Goal: Task Accomplishment & Management: Use online tool/utility

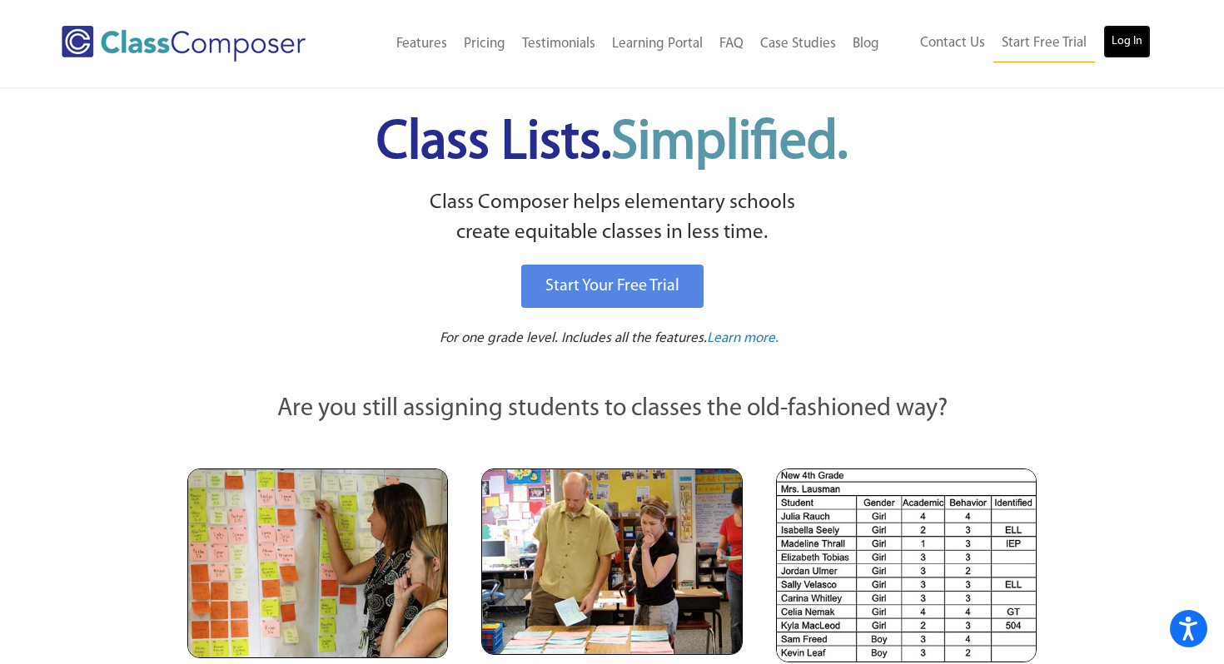
click at [1122, 42] on link "Log In" at bounding box center [1126, 41] width 47 height 33
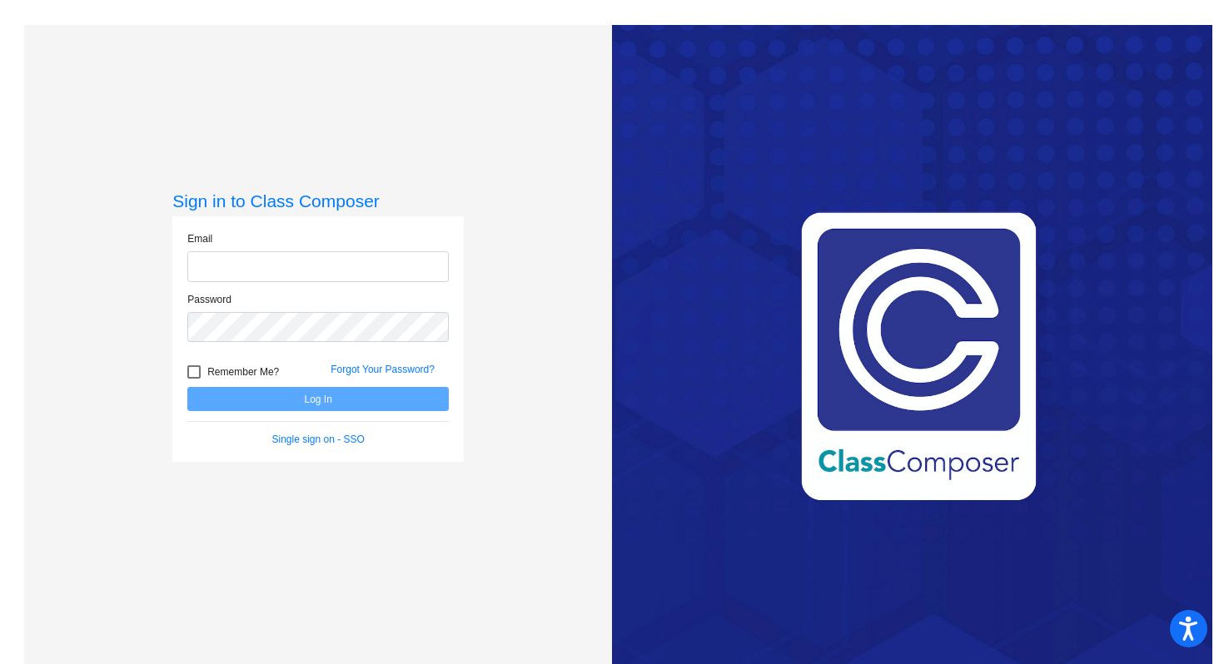
type input "[EMAIL_ADDRESS][DOMAIN_NAME]"
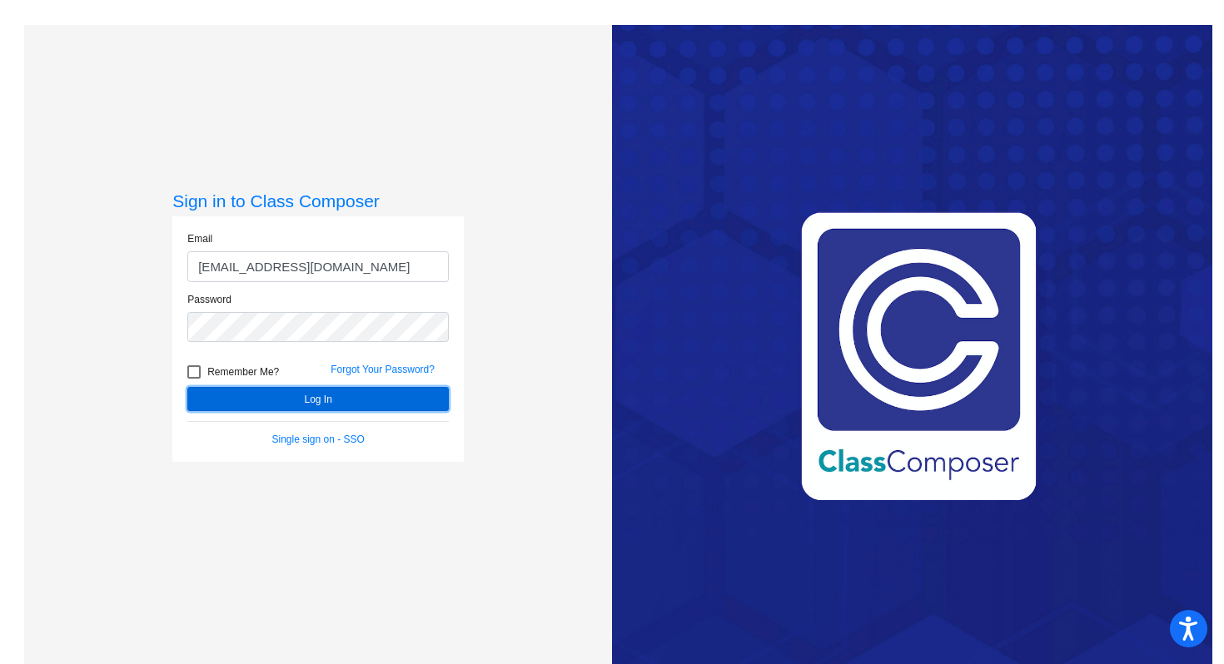
click at [245, 396] on button "Log In" at bounding box center [317, 399] width 261 height 24
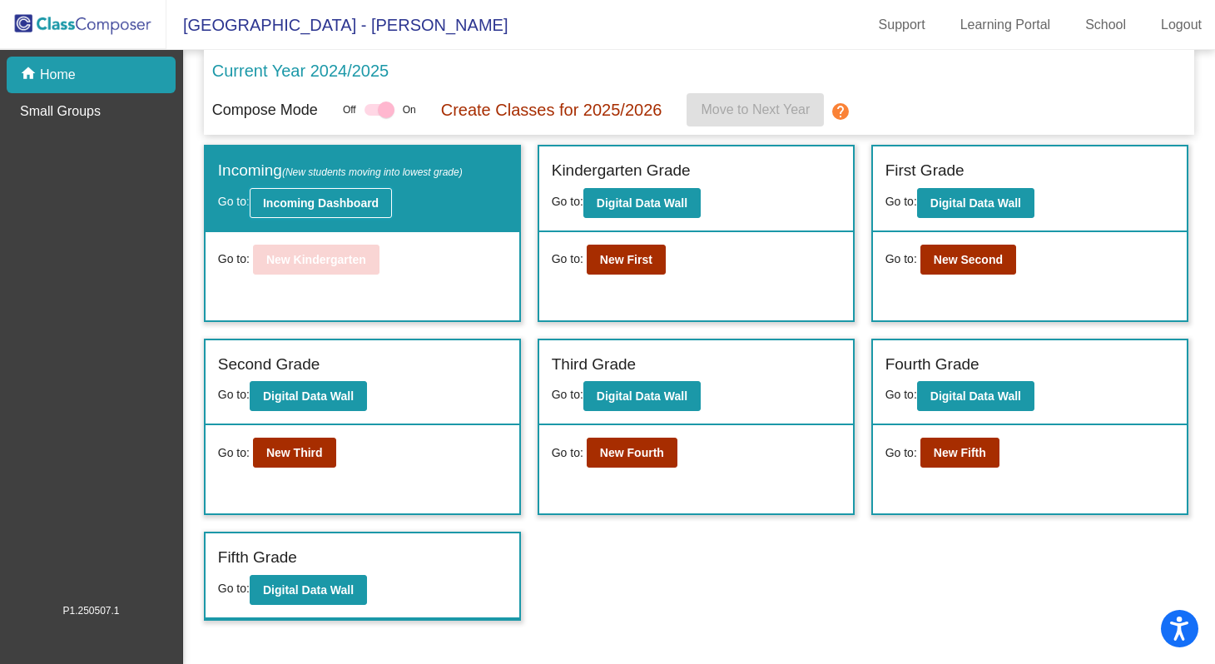
click at [355, 215] on button "Incoming Dashboard" at bounding box center [321, 203] width 142 height 30
click at [654, 261] on button "New First" at bounding box center [626, 260] width 79 height 30
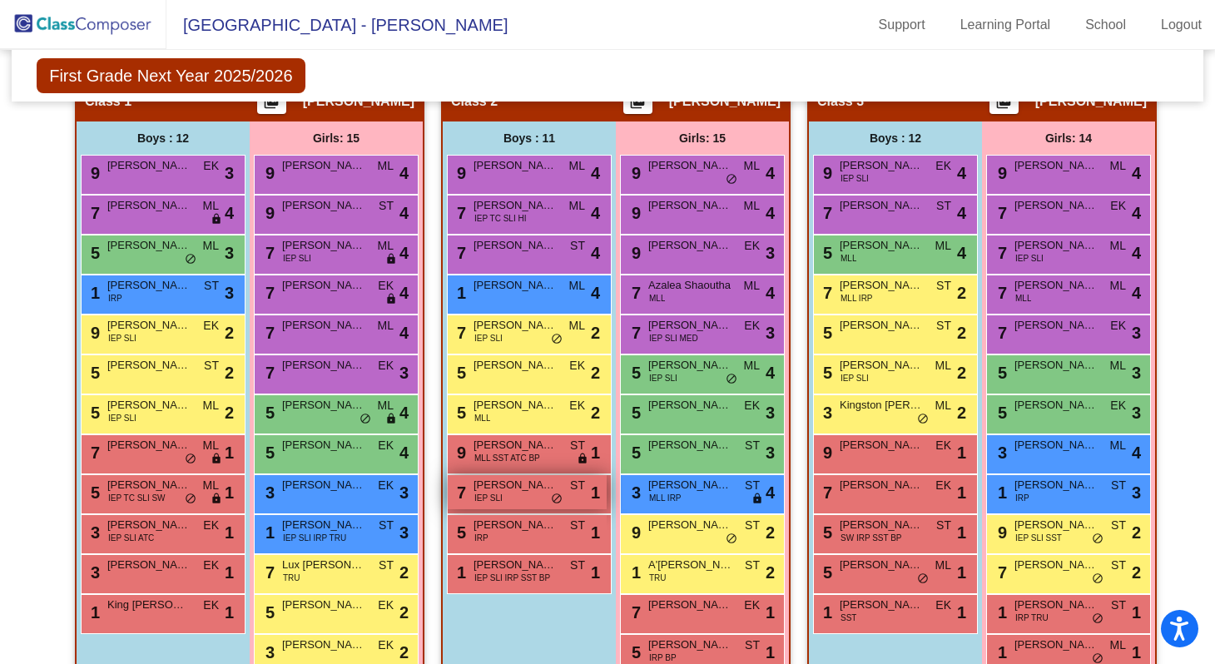
scroll to position [304, 0]
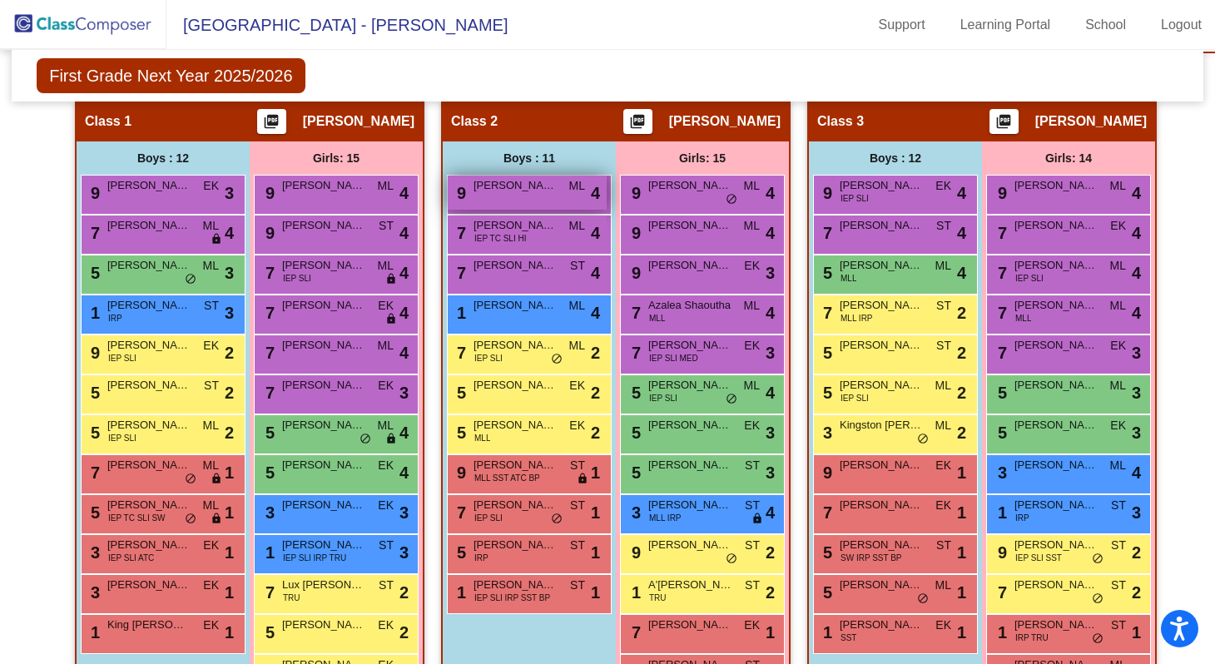
click at [572, 204] on div "9 [PERSON_NAME] ML lock do_not_disturb_alt 4" at bounding box center [527, 193] width 159 height 34
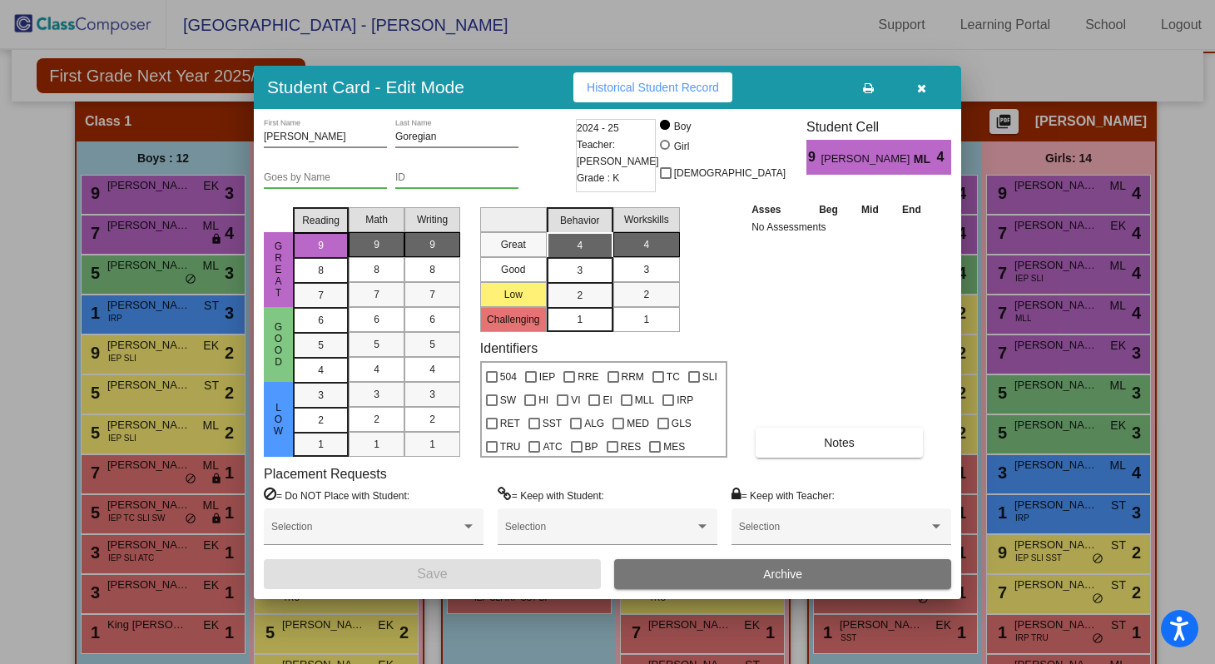
click at [810, 326] on div "Asses Beg Mid End No Assessments Notes" at bounding box center [840, 329] width 186 height 257
click at [922, 83] on icon "button" at bounding box center [921, 88] width 9 height 12
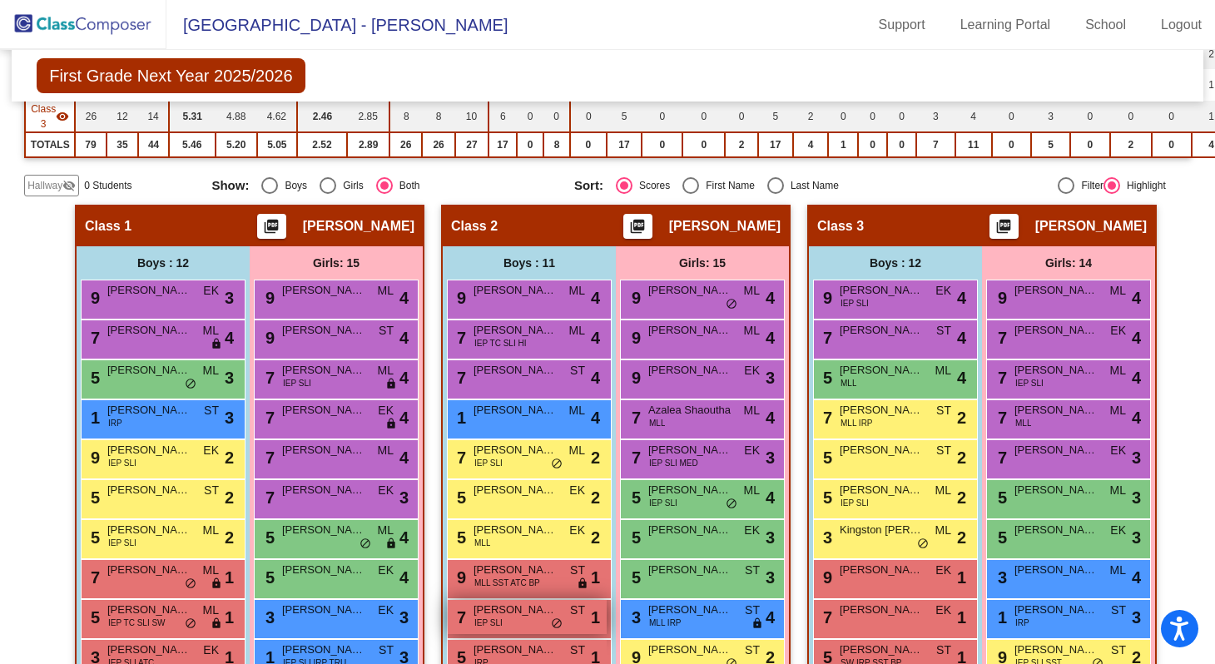
scroll to position [0, 0]
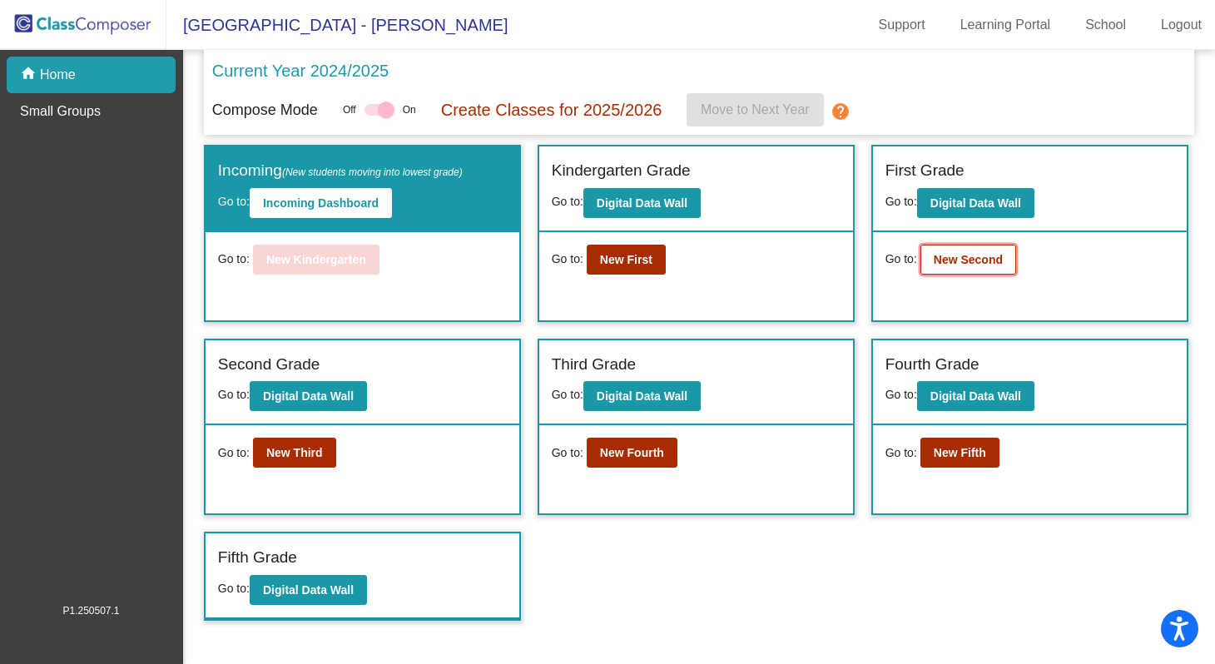
click at [1003, 261] on b "New Second" at bounding box center [968, 259] width 69 height 13
click at [633, 453] on b "New Fourth" at bounding box center [632, 452] width 64 height 13
click at [967, 271] on button "New Second" at bounding box center [969, 260] width 96 height 30
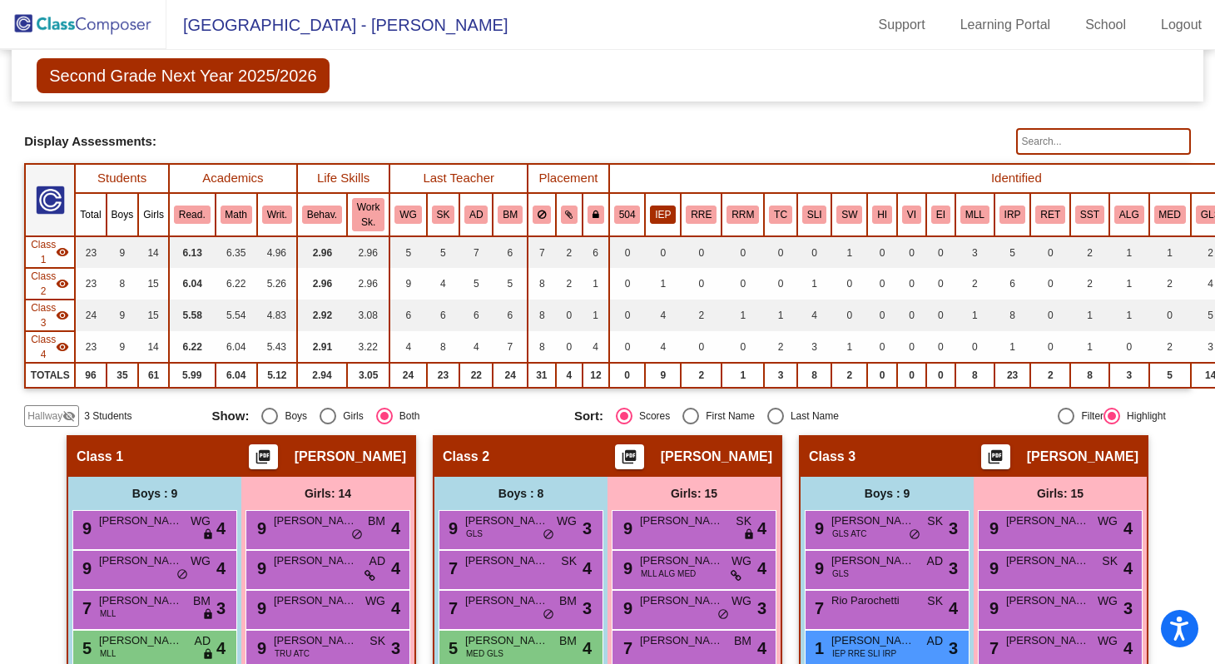
click at [669, 217] on button "IEP" at bounding box center [663, 215] width 26 height 18
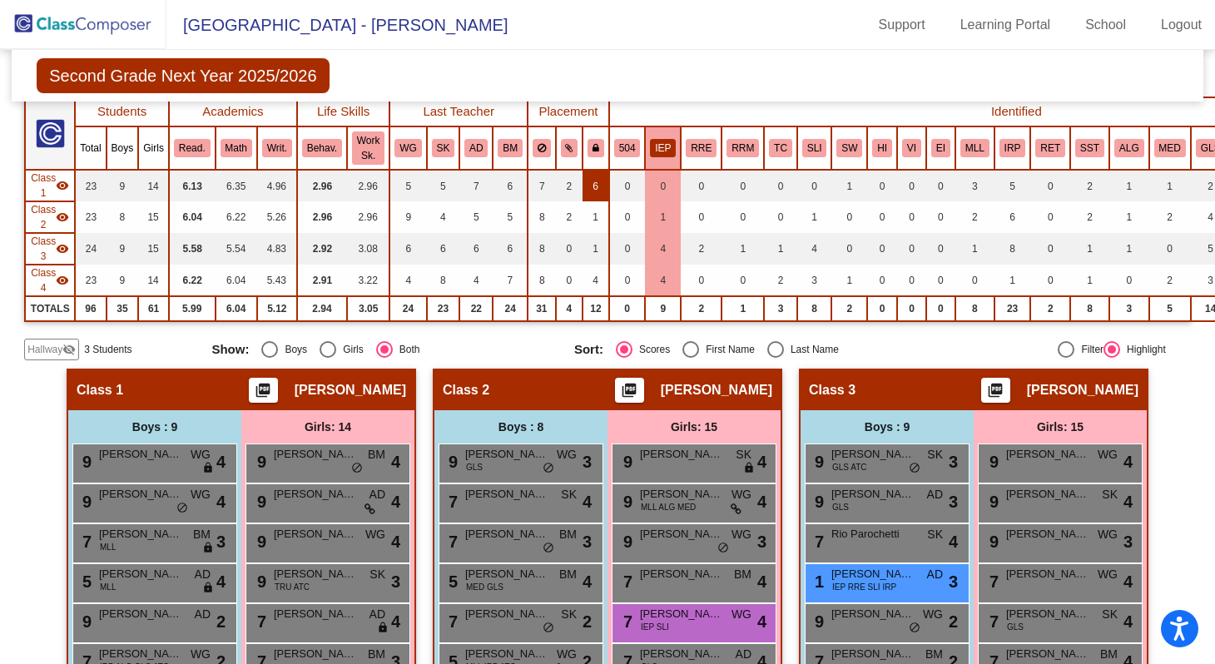
scroll to position [43, 0]
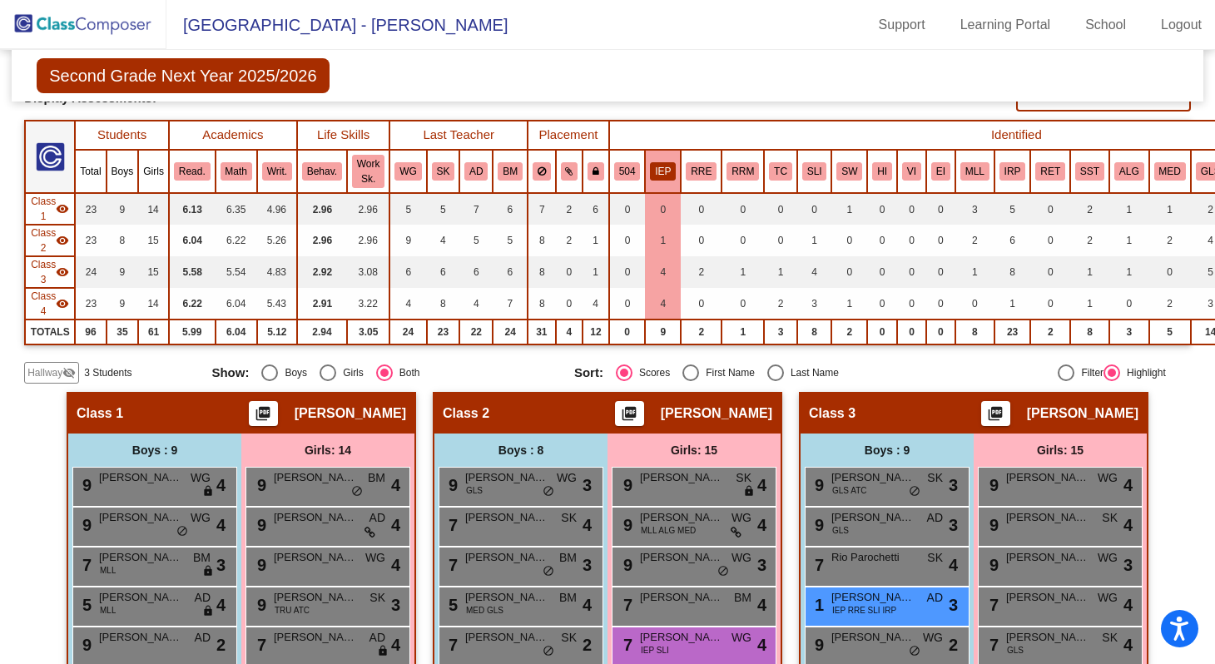
click at [663, 162] on button "IEP" at bounding box center [663, 171] width 26 height 18
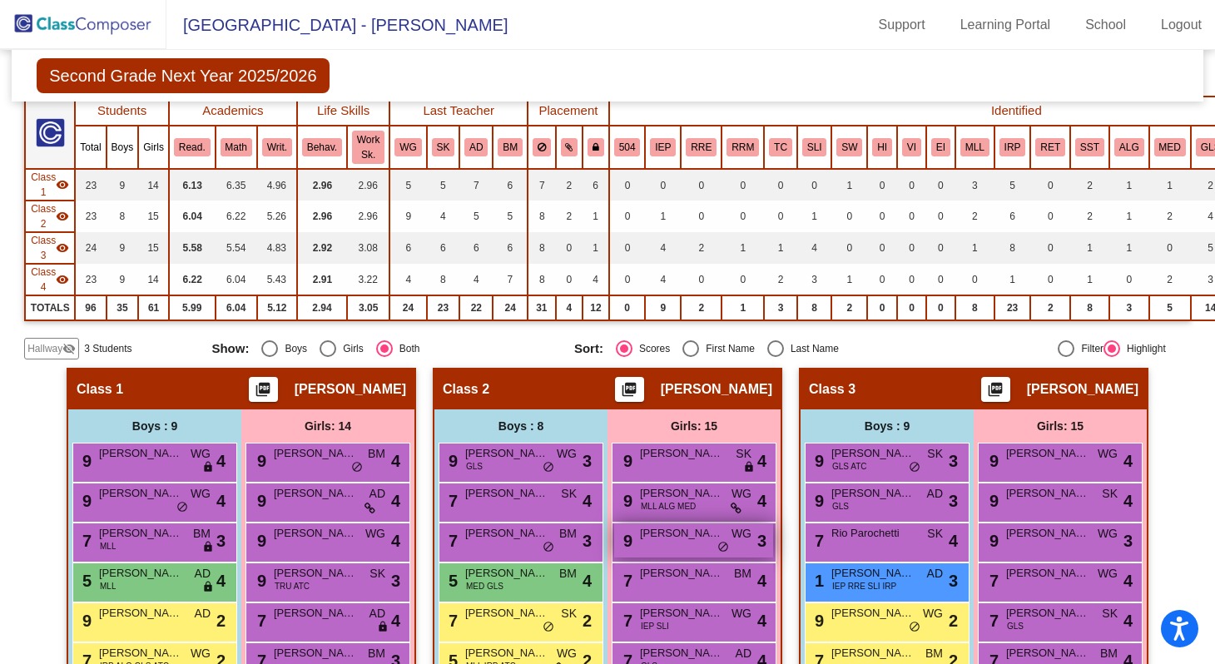
scroll to position [53, 0]
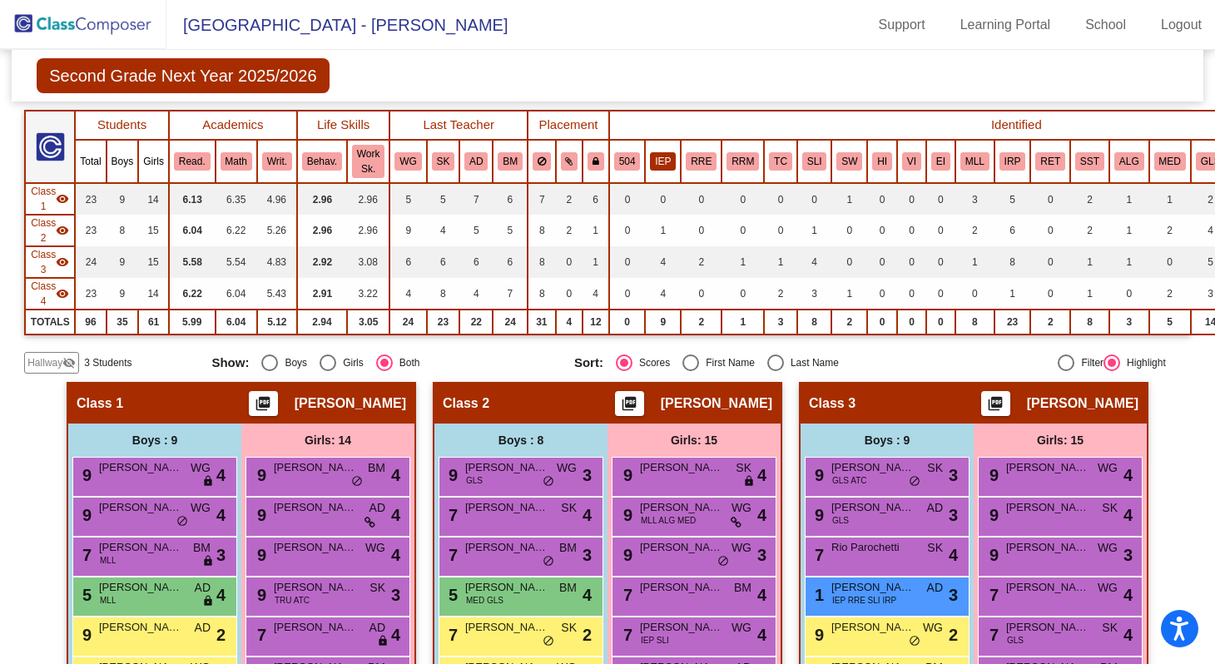
click at [672, 159] on button "IEP" at bounding box center [663, 161] width 26 height 18
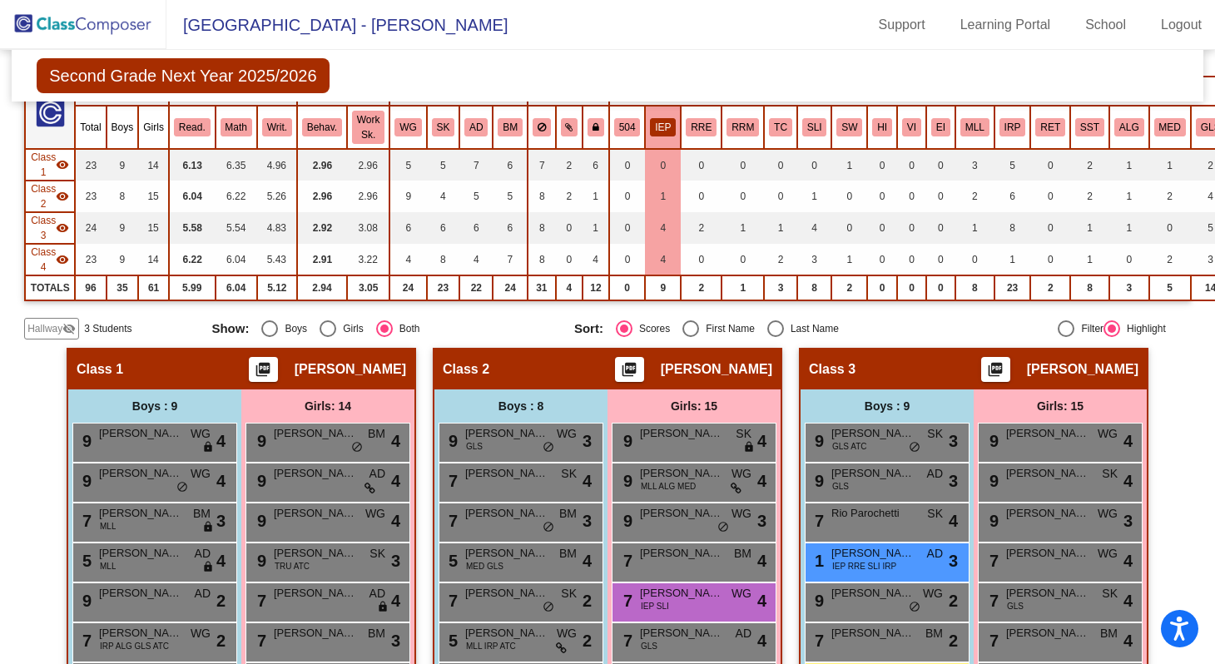
scroll to position [85, 0]
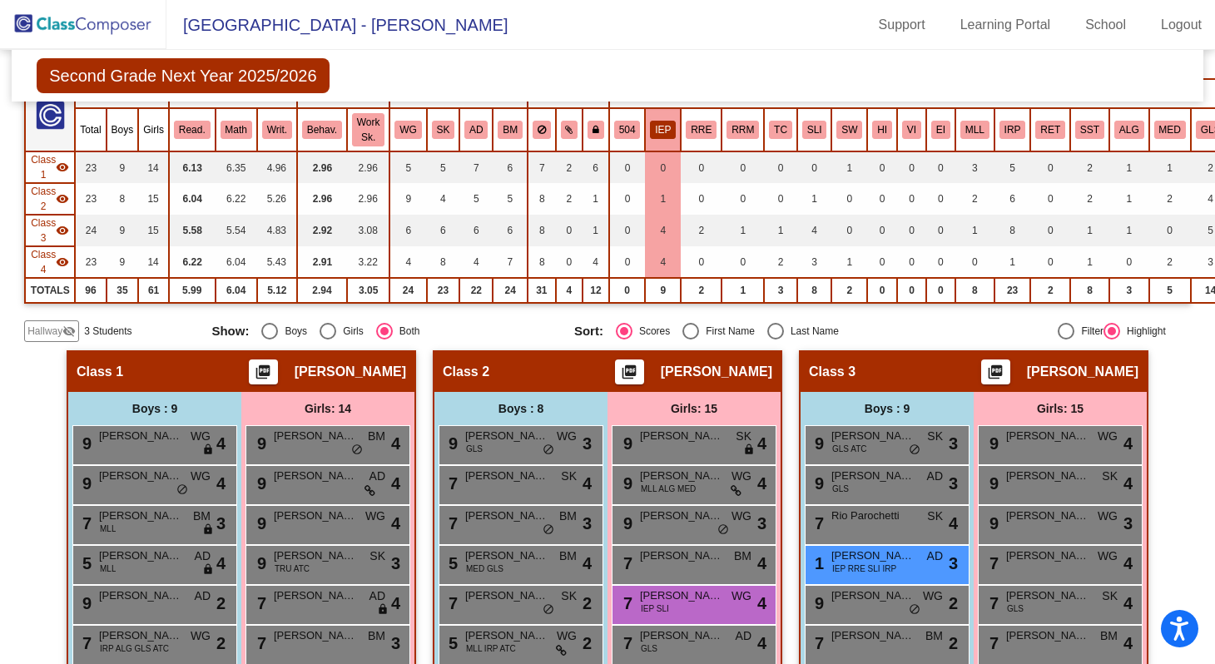
click at [666, 127] on button "IEP" at bounding box center [663, 130] width 26 height 18
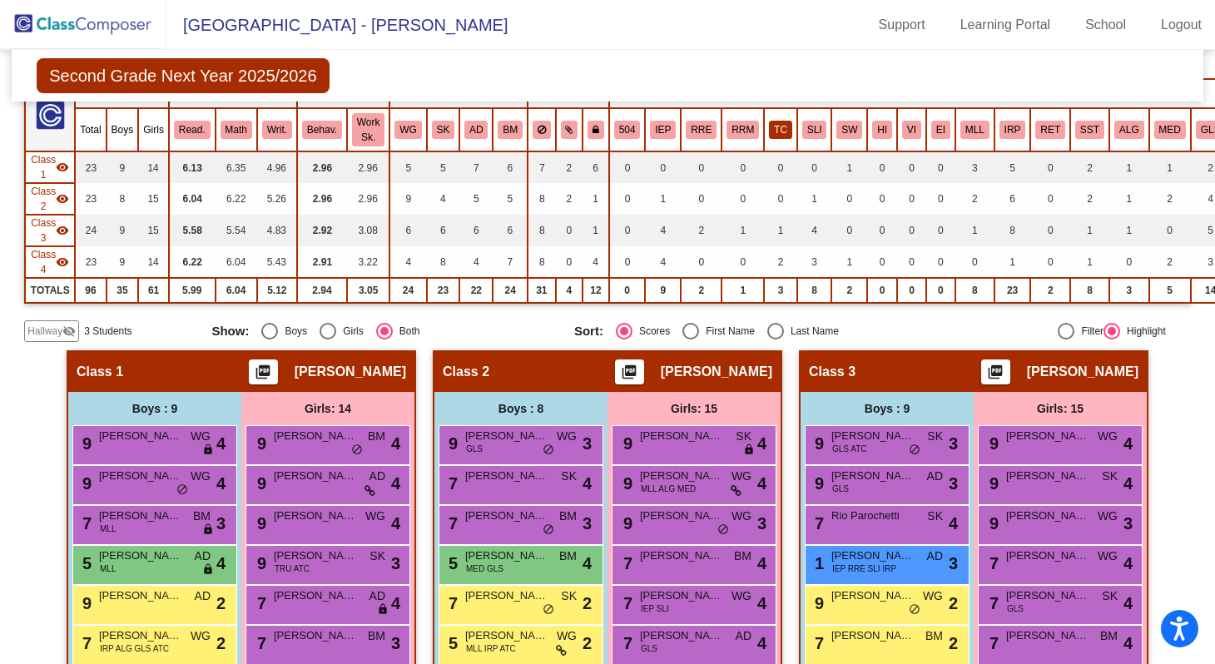
click at [781, 132] on button "TC" at bounding box center [780, 130] width 23 height 18
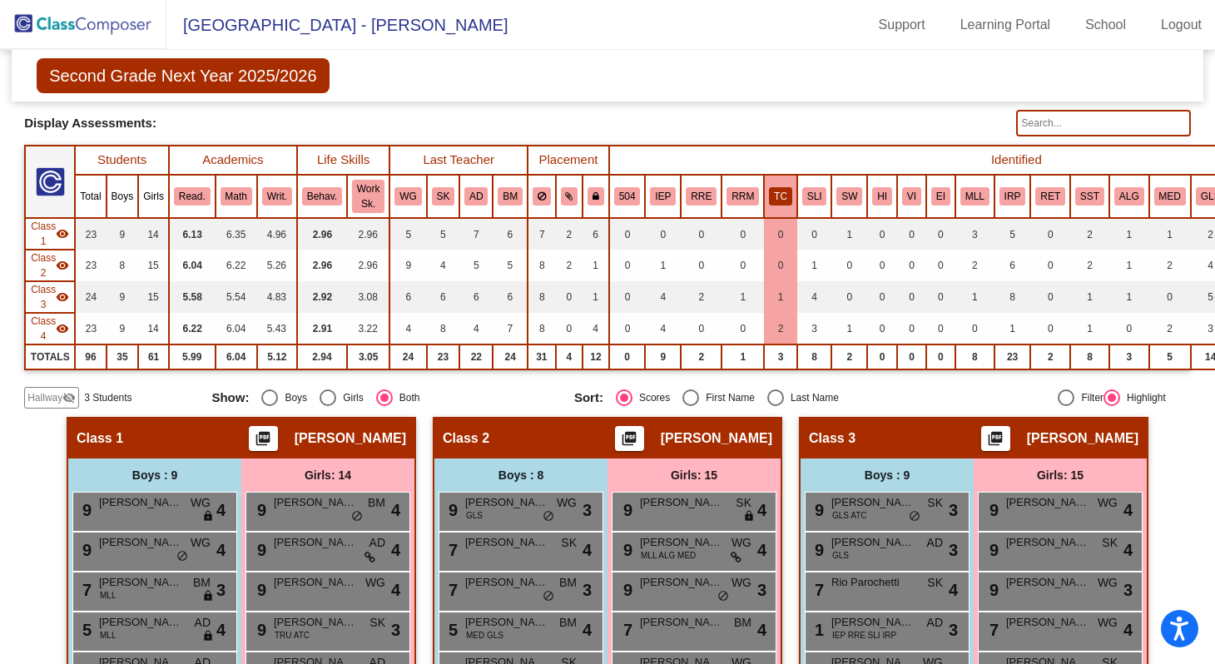
scroll to position [0, 0]
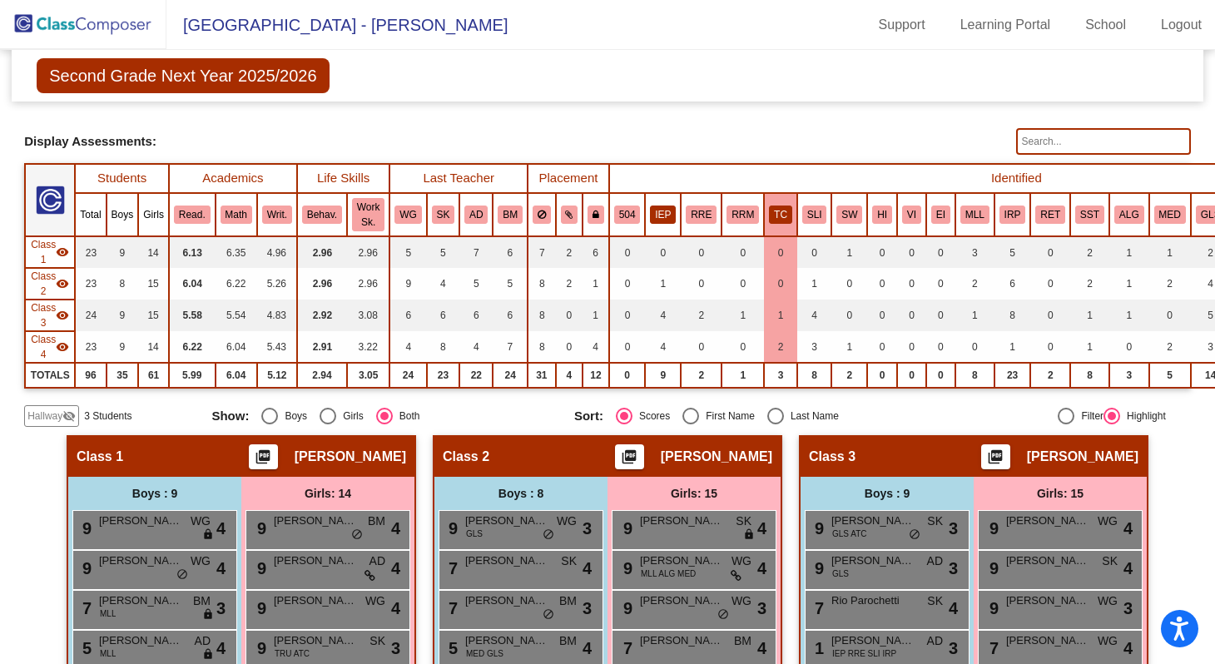
click at [672, 215] on button "IEP" at bounding box center [663, 215] width 26 height 18
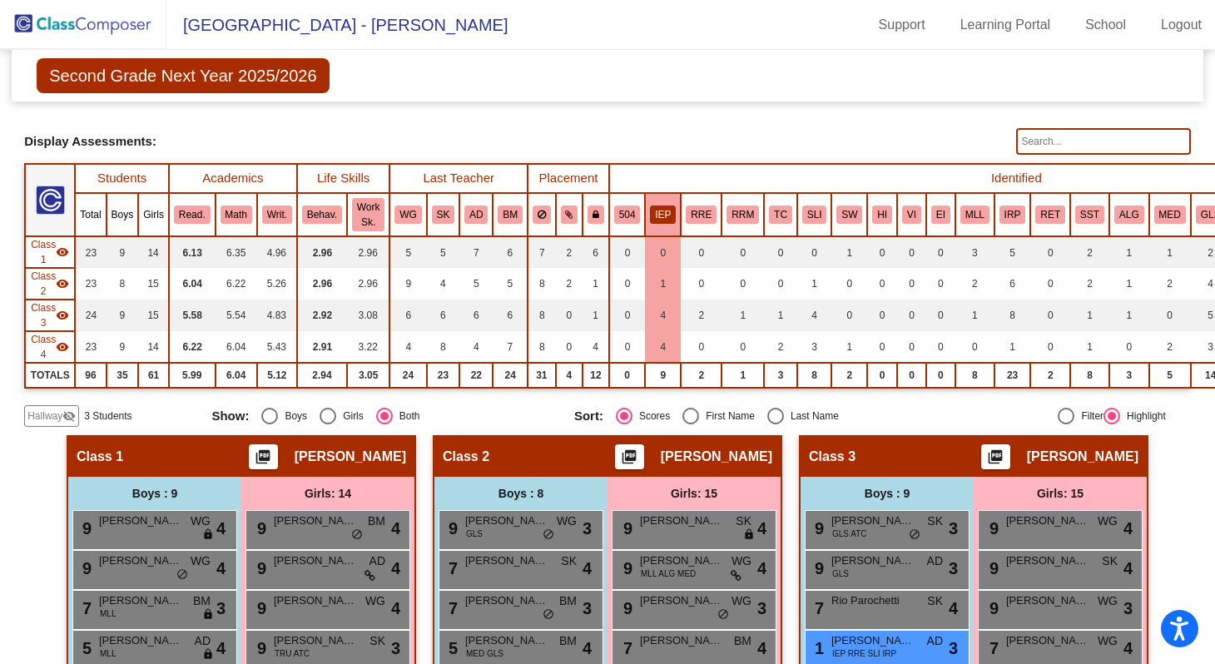
click at [663, 211] on button "IEP" at bounding box center [663, 215] width 26 height 18
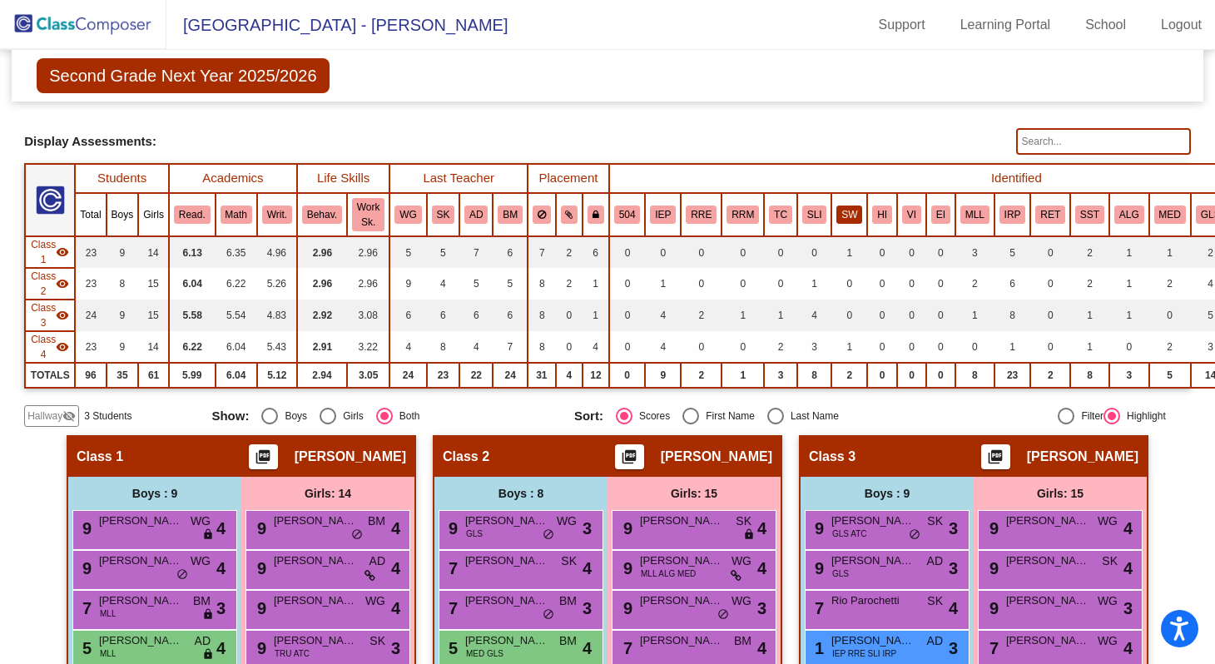
click at [843, 211] on button "SW" at bounding box center [850, 215] width 26 height 18
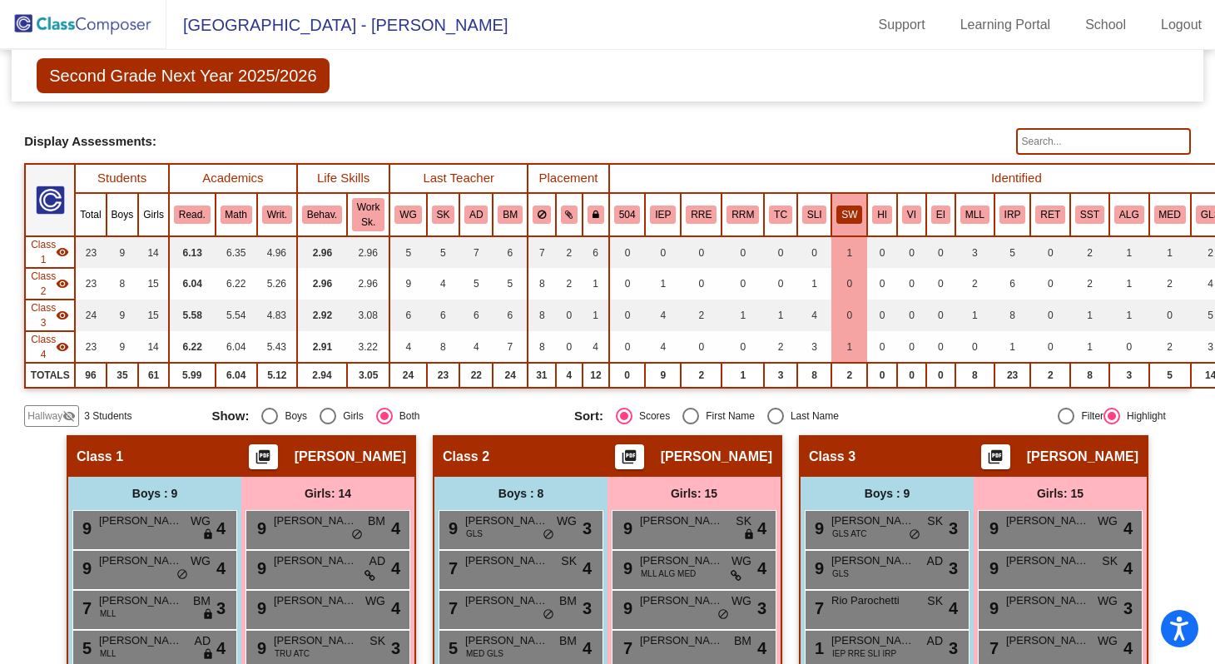
click at [858, 210] on button "SW" at bounding box center [850, 215] width 26 height 18
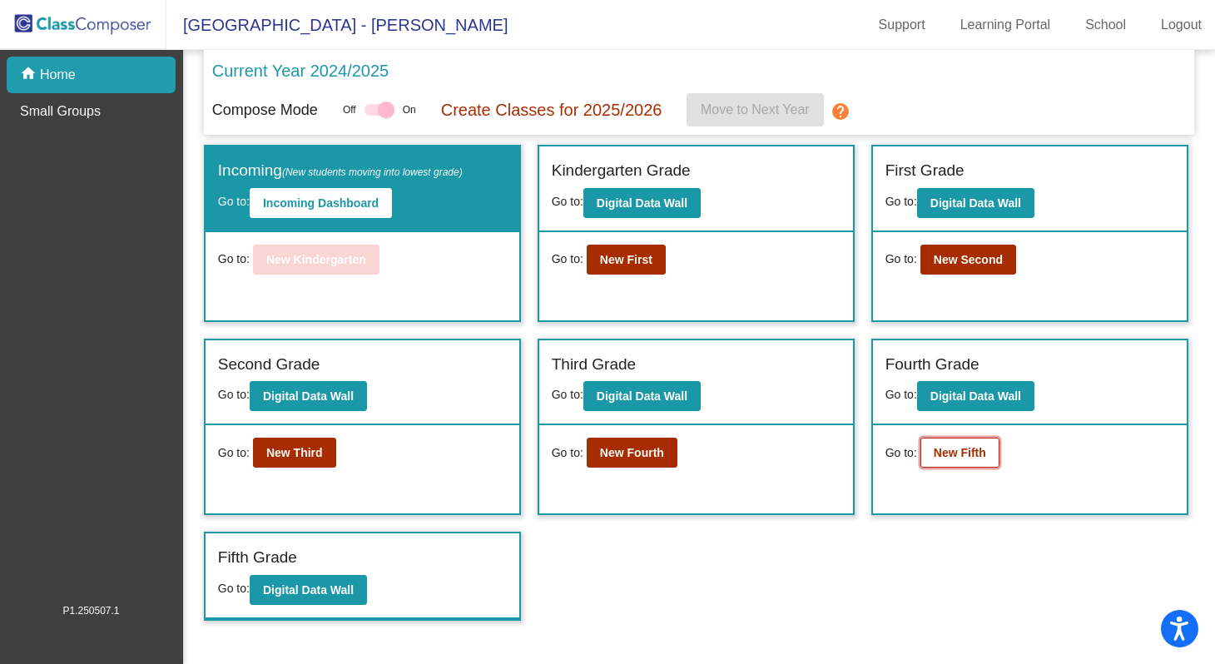
click at [969, 454] on b "New Fifth" at bounding box center [960, 452] width 52 height 13
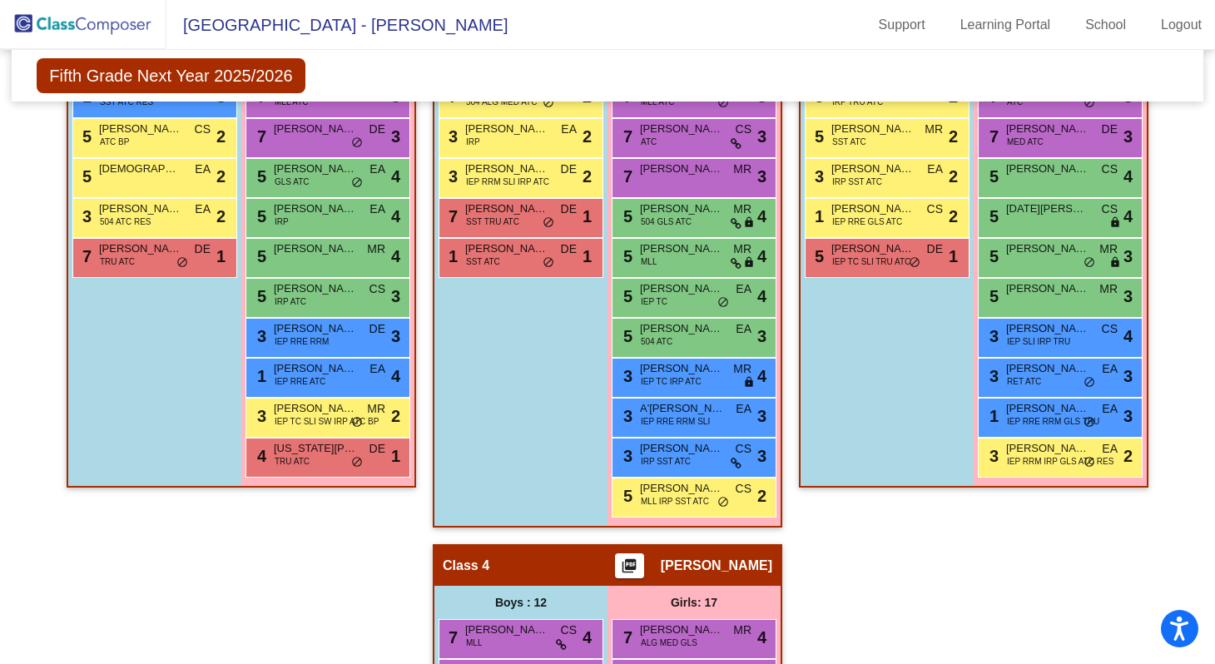
scroll to position [709, 0]
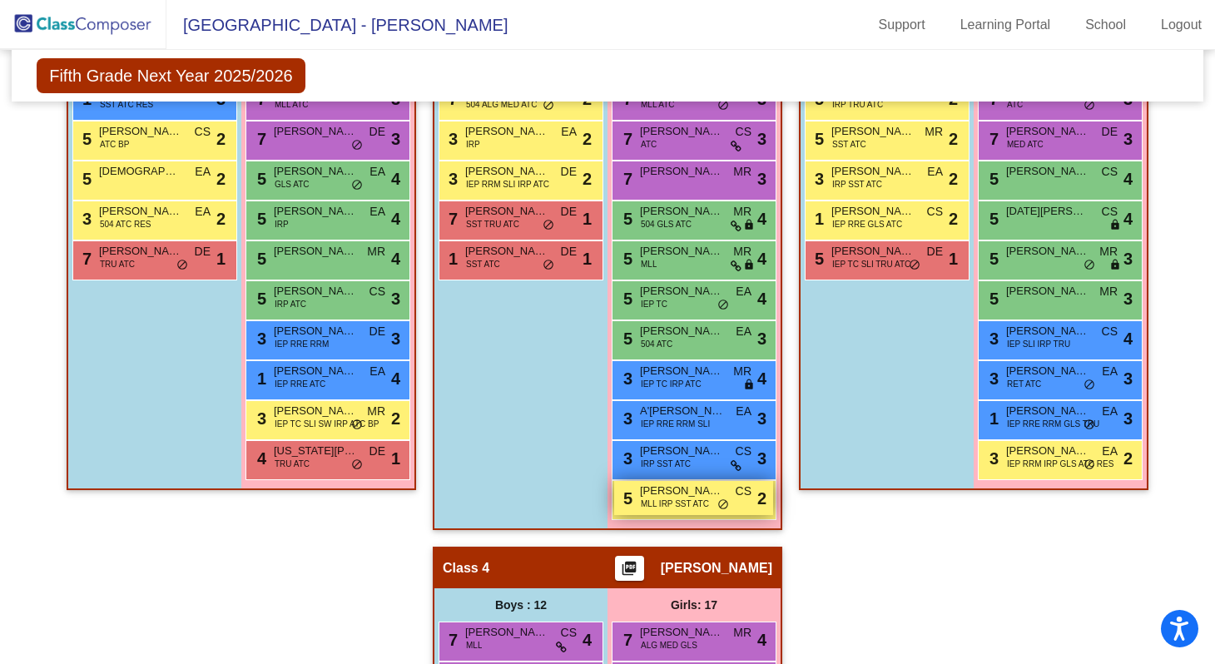
click at [700, 506] on span "MLL IRP SST ATC" at bounding box center [675, 504] width 68 height 12
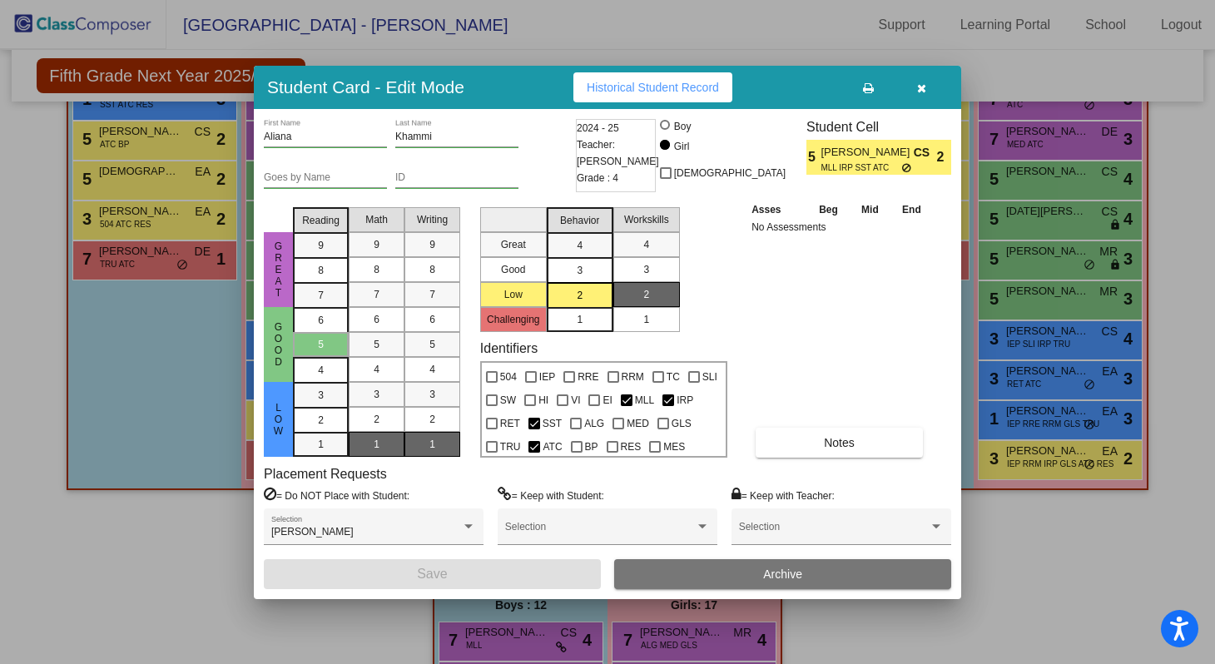
click at [921, 94] on button "button" at bounding box center [921, 87] width 53 height 30
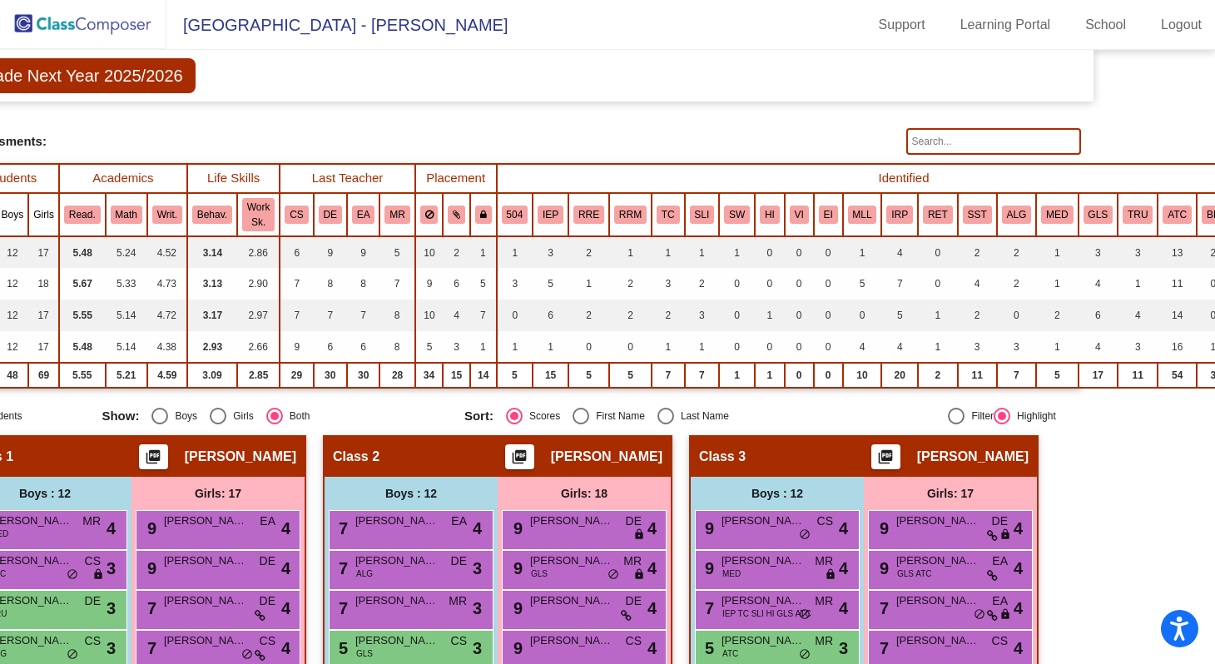
scroll to position [0, 112]
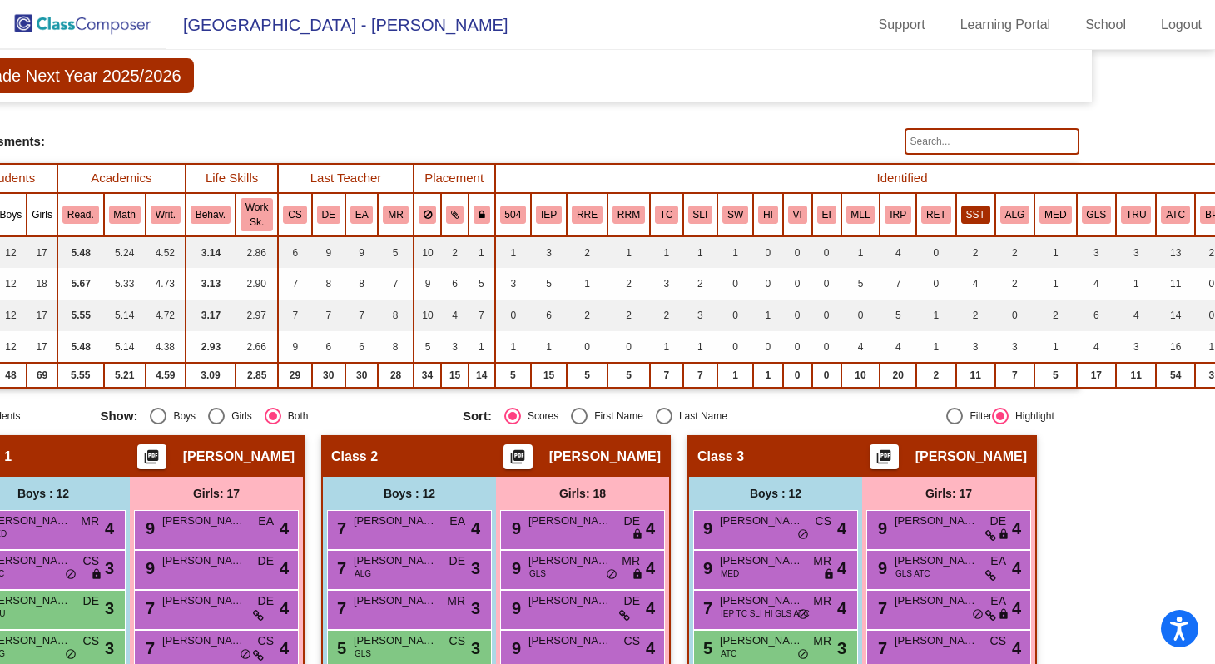
click at [969, 215] on button "SST" at bounding box center [975, 215] width 29 height 18
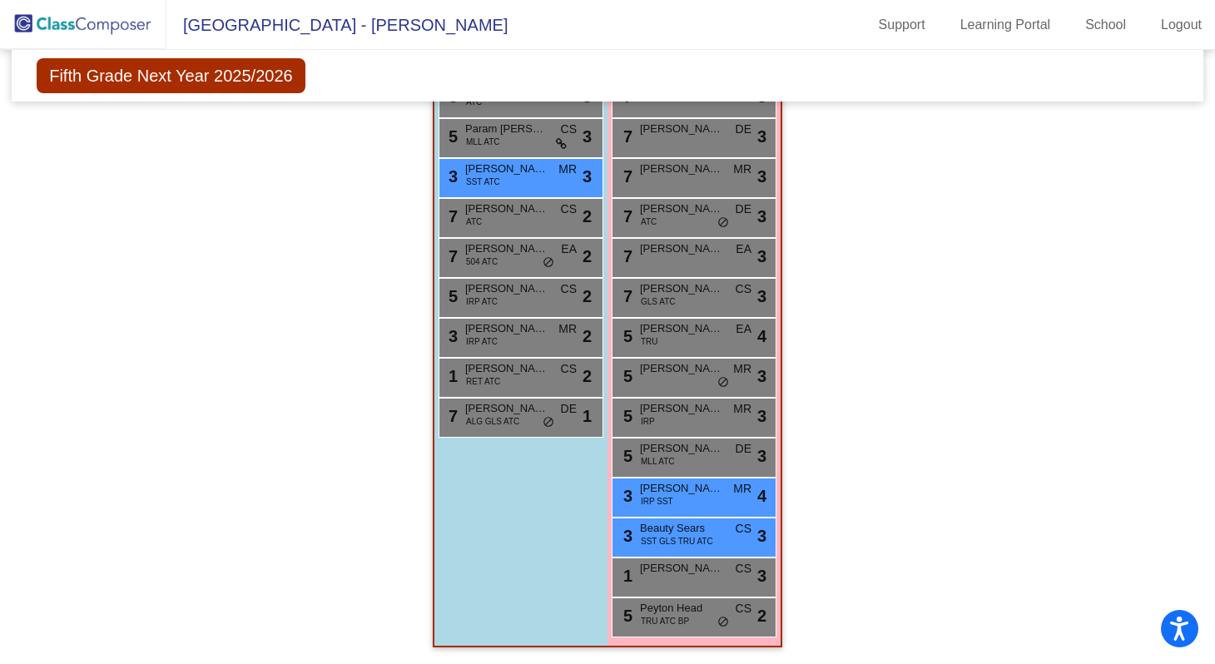
scroll to position [1379, 0]
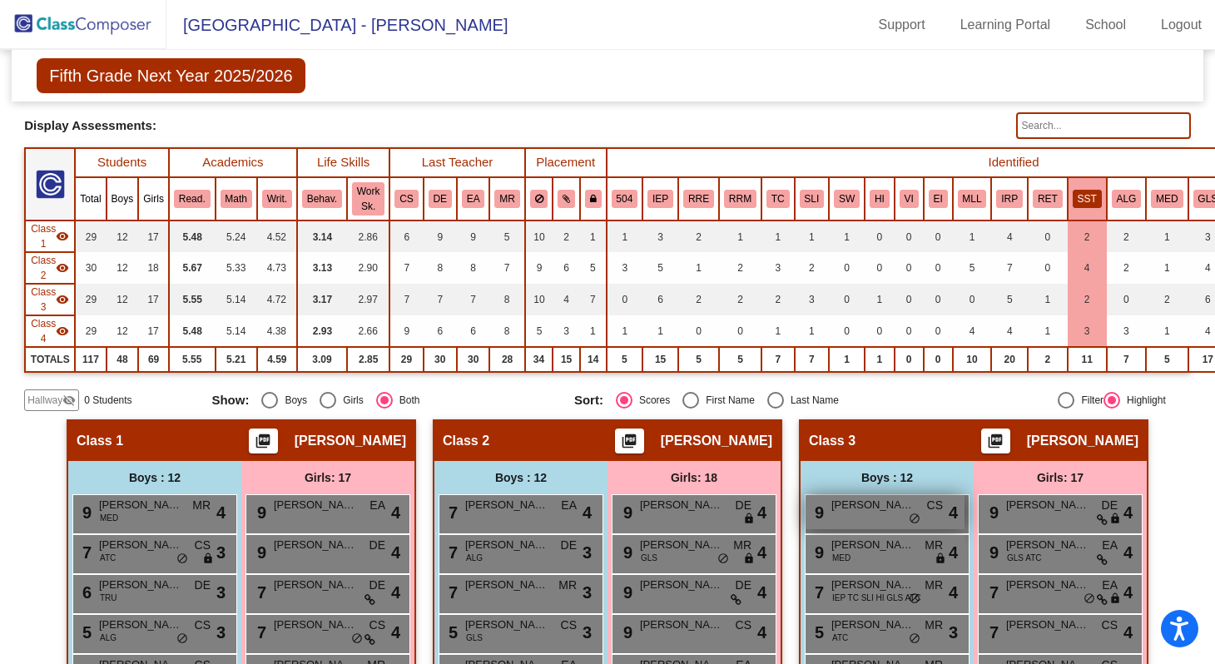
scroll to position [0, 0]
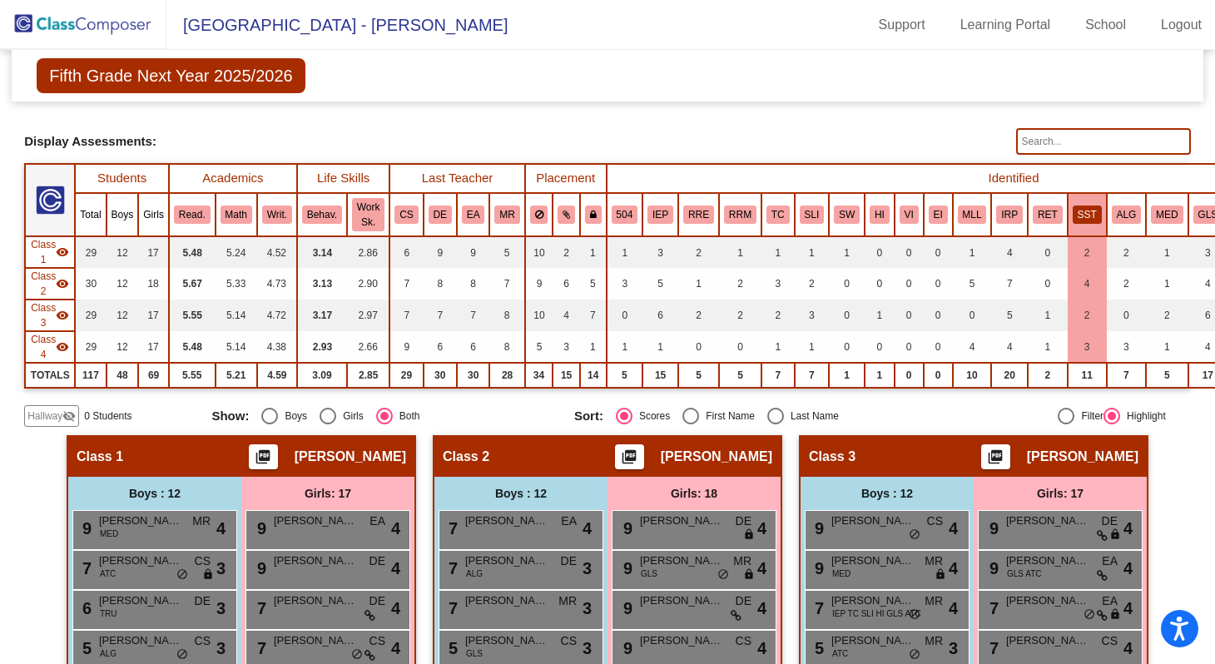
click at [1078, 206] on button "SST" at bounding box center [1087, 215] width 29 height 18
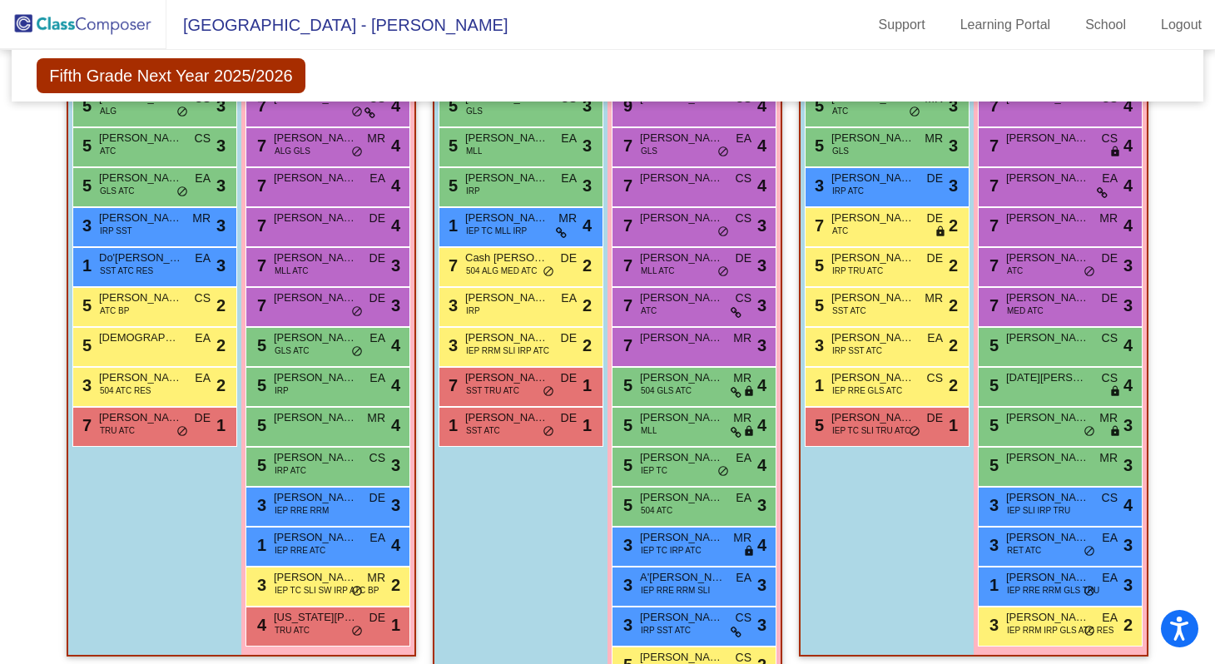
scroll to position [531, 0]
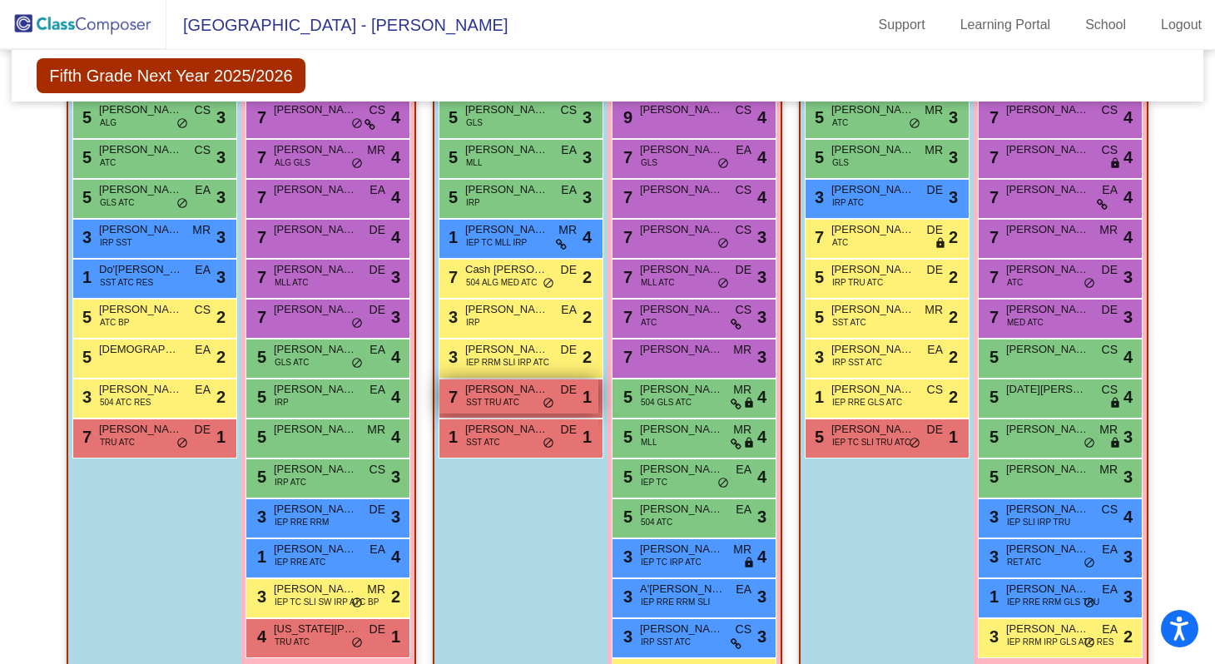
click at [528, 400] on div "7 Jeremiah Nixson SST TRU ATC DE lock do_not_disturb_alt 1" at bounding box center [519, 397] width 159 height 34
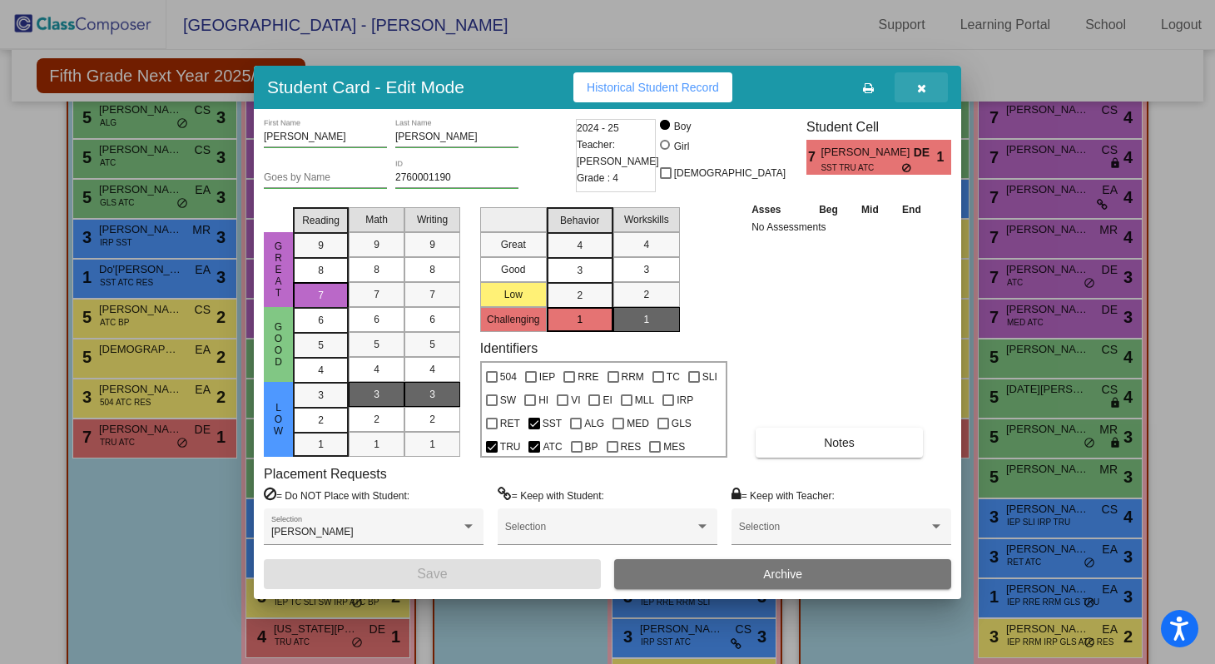
click at [925, 91] on icon "button" at bounding box center [921, 88] width 9 height 12
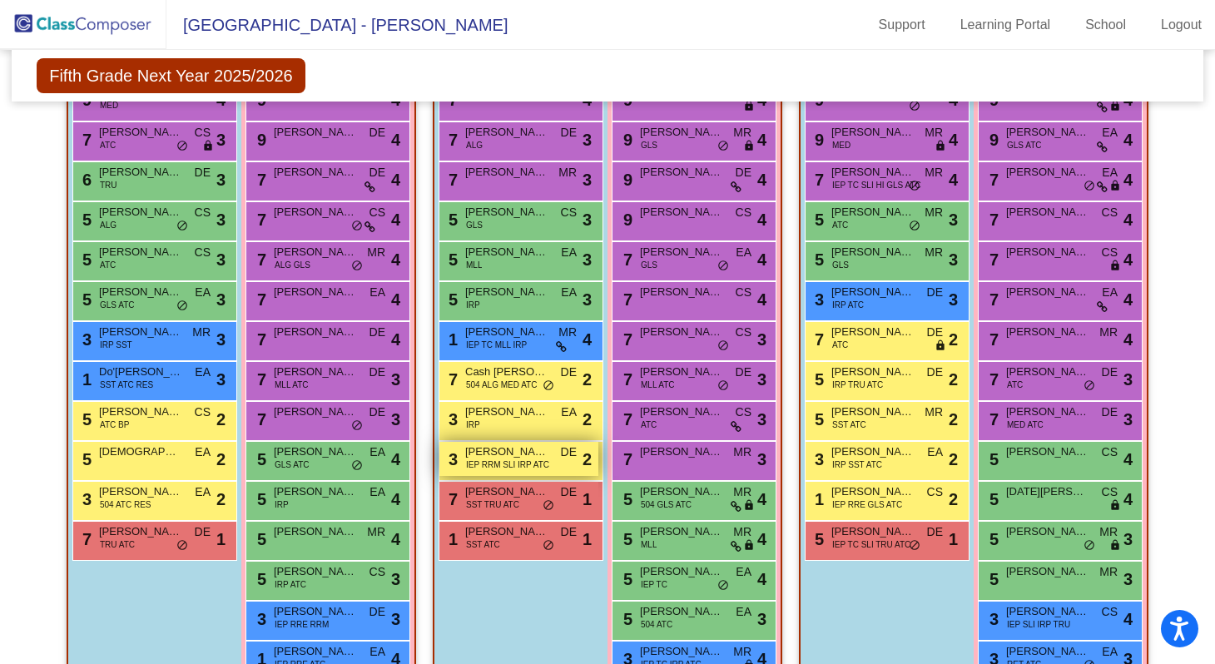
scroll to position [431, 0]
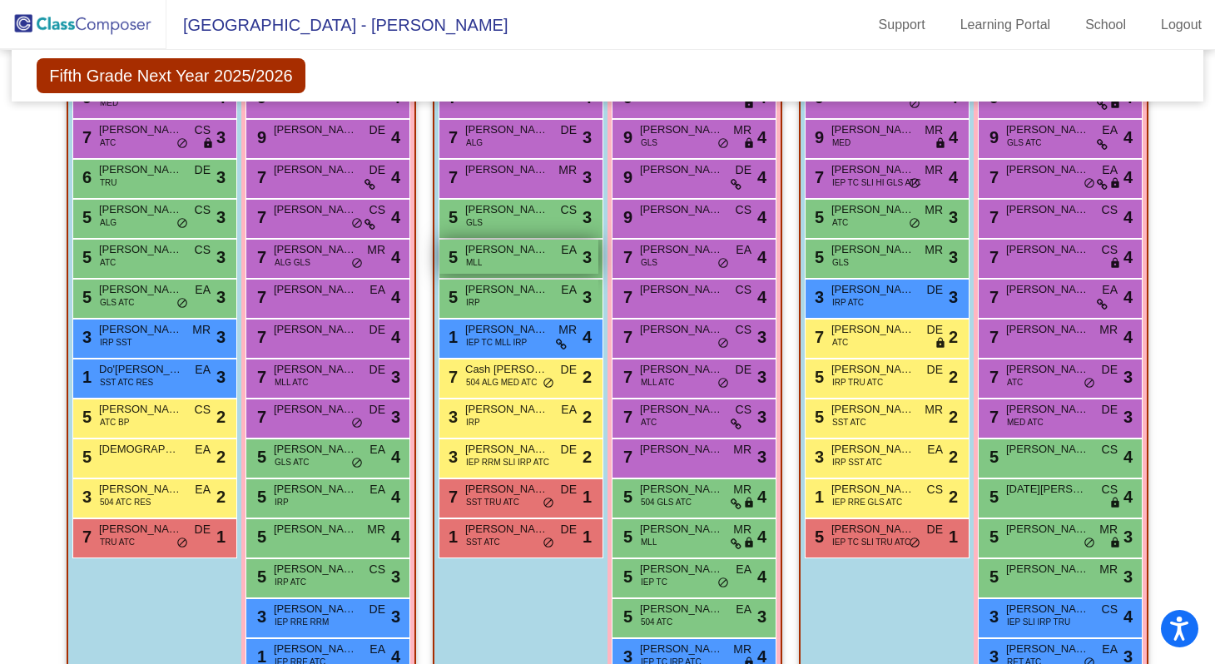
click at [513, 266] on div "5 Ibrahim Thabit MLL EA lock do_not_disturb_alt 3" at bounding box center [519, 257] width 159 height 34
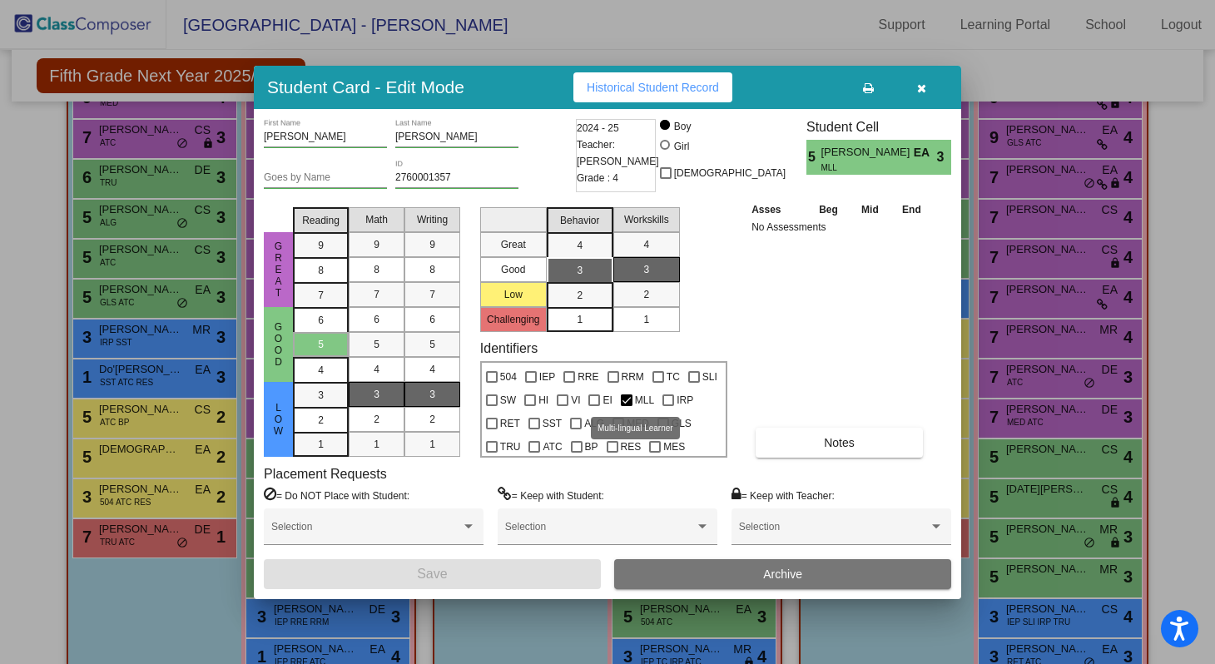
click at [628, 400] on div at bounding box center [627, 401] width 12 height 12
click at [627, 406] on input "MLL" at bounding box center [626, 406] width 1 height 1
checkbox input "false"
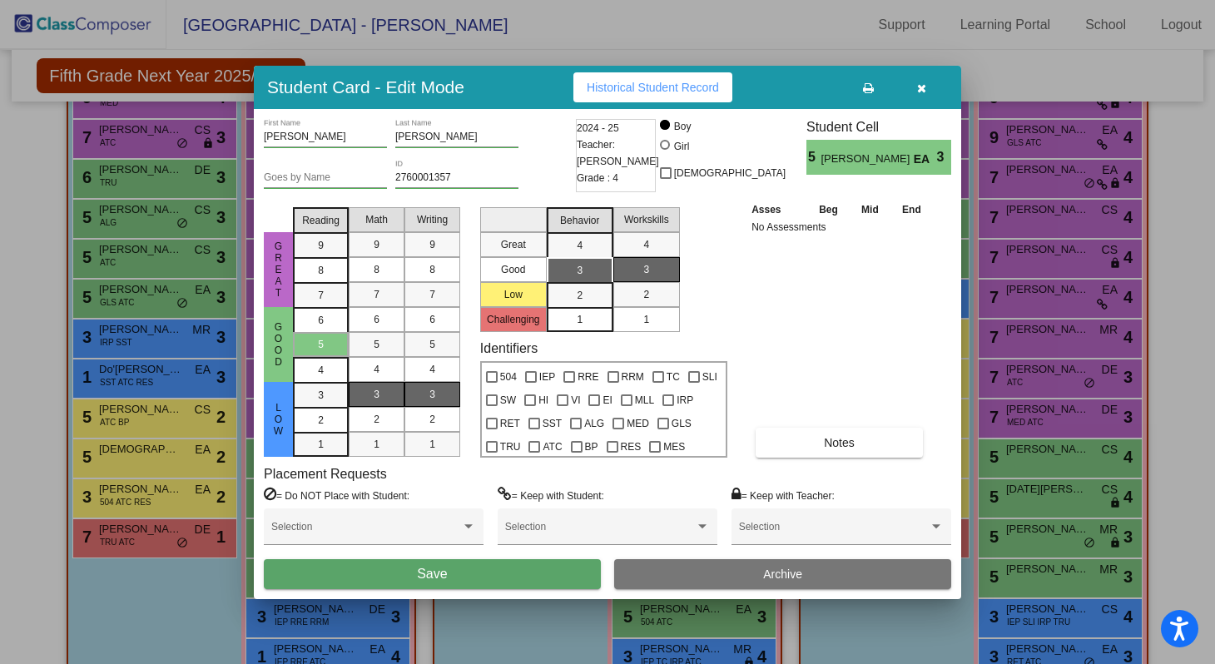
click at [481, 569] on button "Save" at bounding box center [432, 574] width 337 height 30
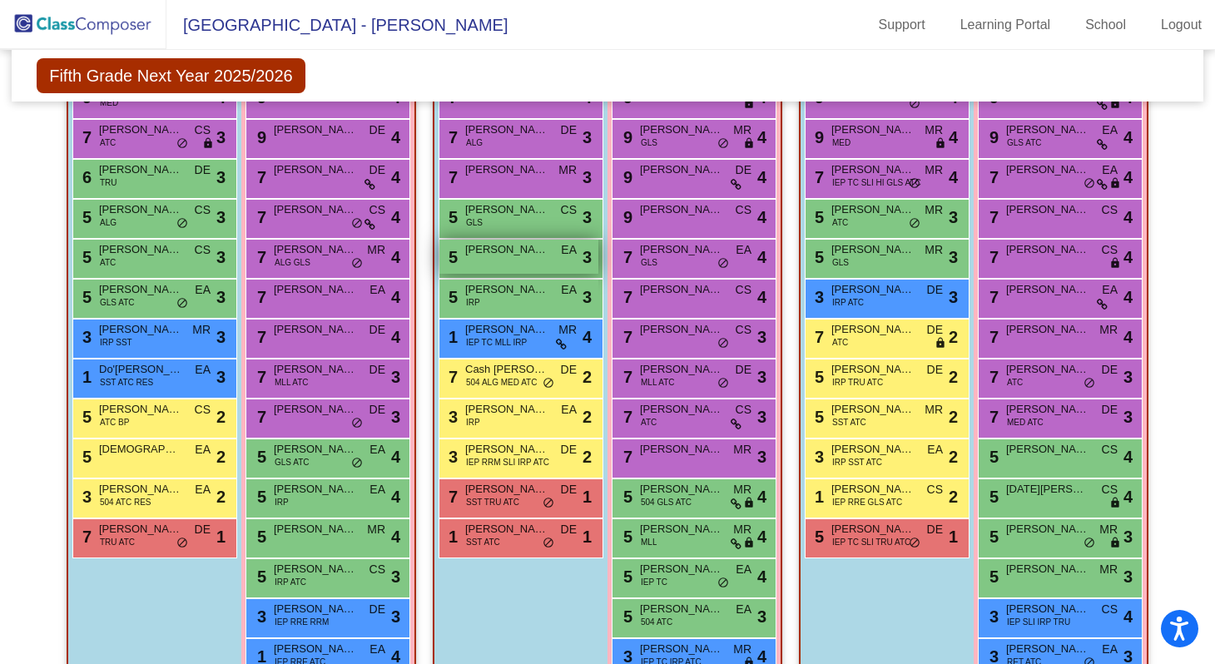
click at [491, 251] on span "Ibrahim Thabit" at bounding box center [506, 249] width 83 height 17
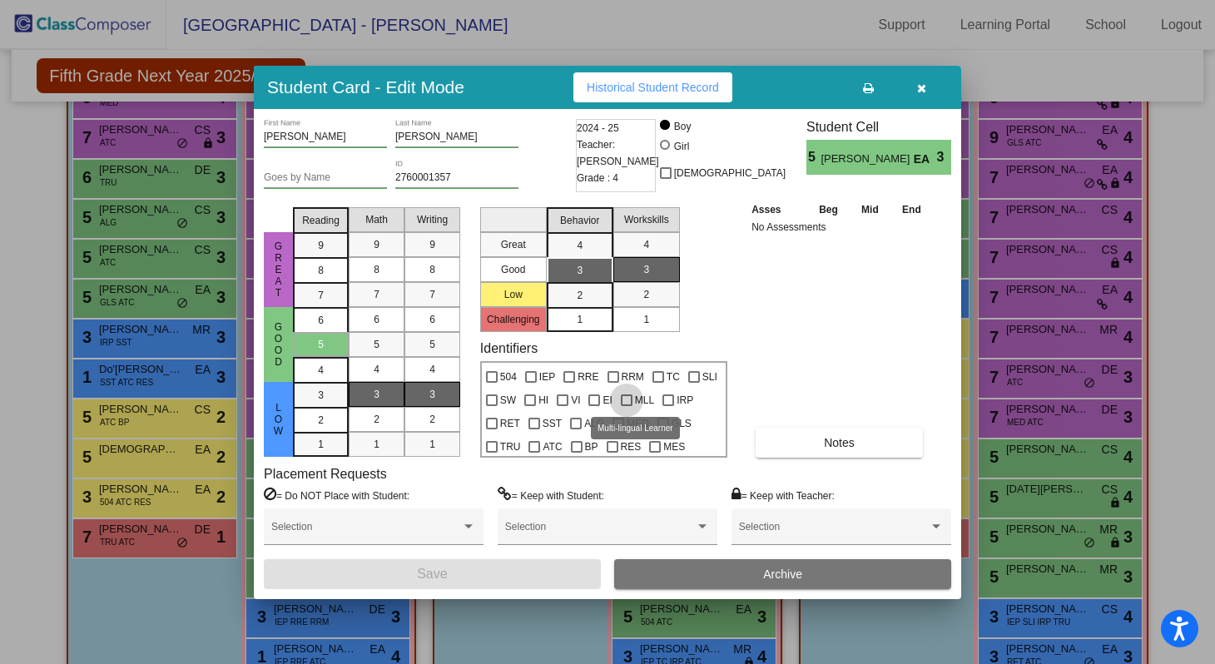
click at [626, 400] on div at bounding box center [627, 401] width 12 height 12
click at [626, 406] on input "MLL" at bounding box center [626, 406] width 1 height 1
checkbox input "true"
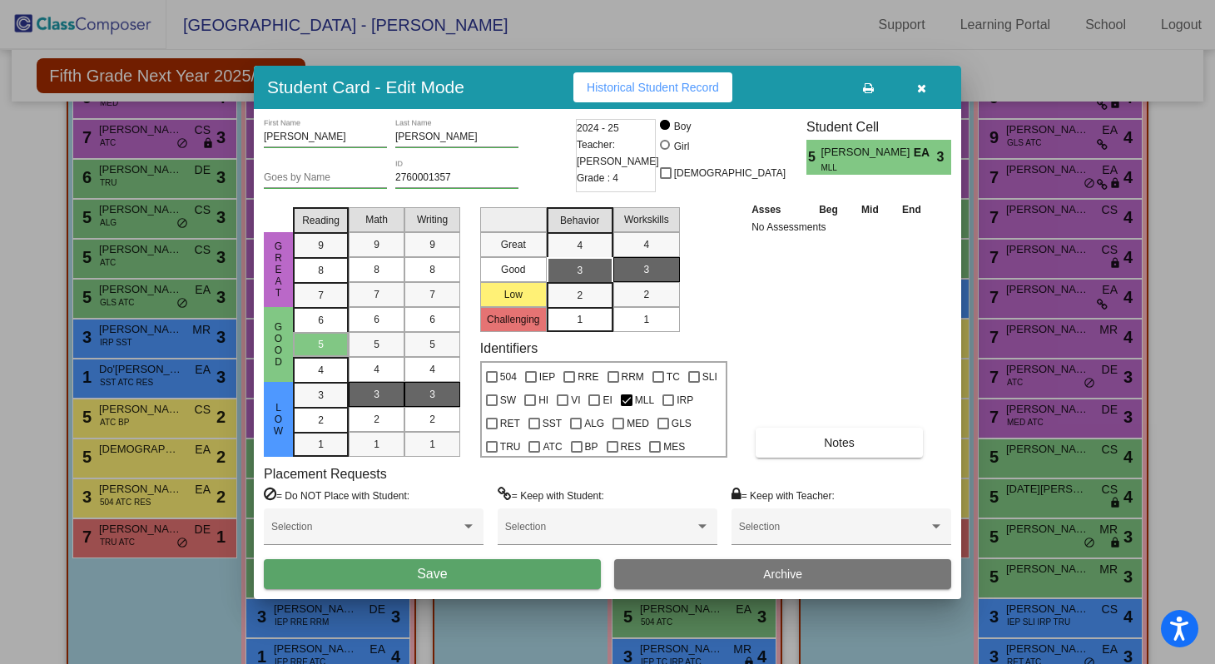
click at [553, 559] on button "Save" at bounding box center [432, 574] width 337 height 30
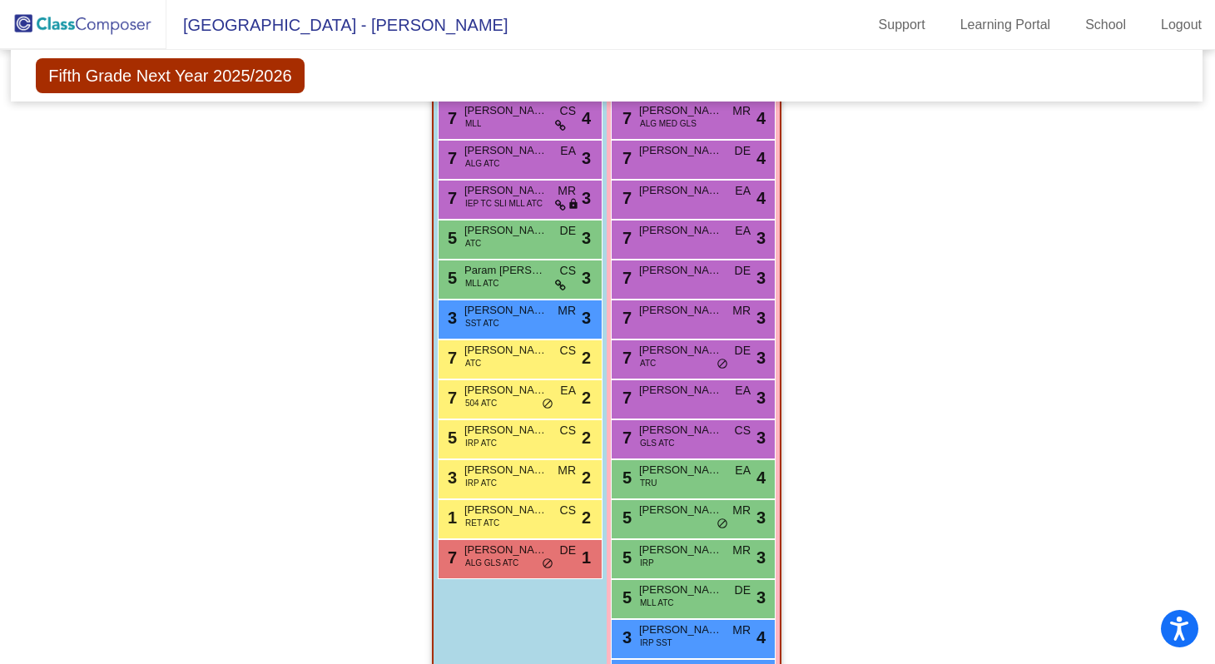
scroll to position [1231, 0]
